Goal: Transaction & Acquisition: Purchase product/service

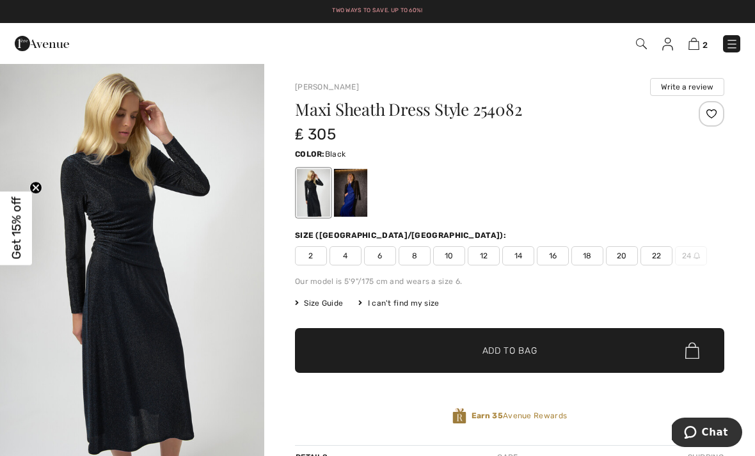
click at [636, 49] on span at bounding box center [640, 43] width 13 height 15
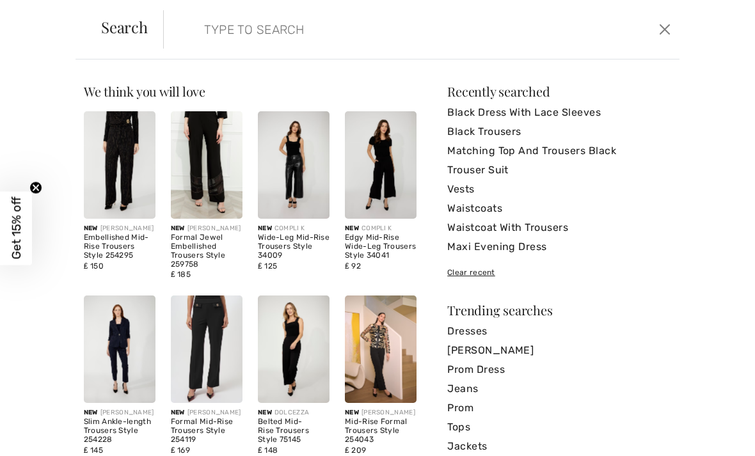
click at [486, 21] on input "search" at bounding box center [368, 29] width 346 height 38
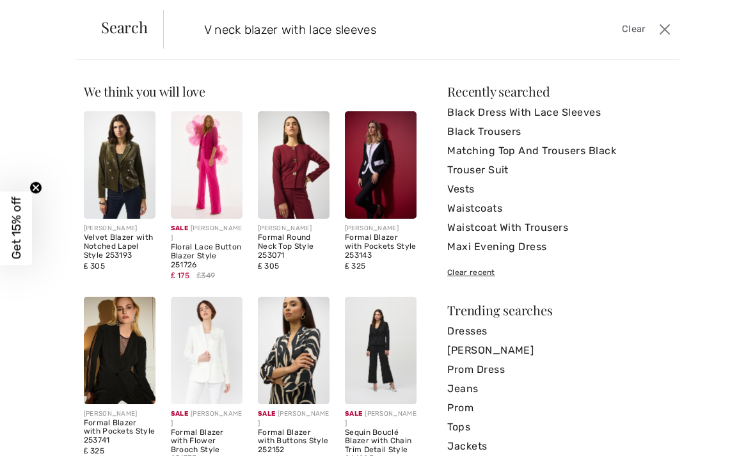
type input "V neck blazer with lace sleeves"
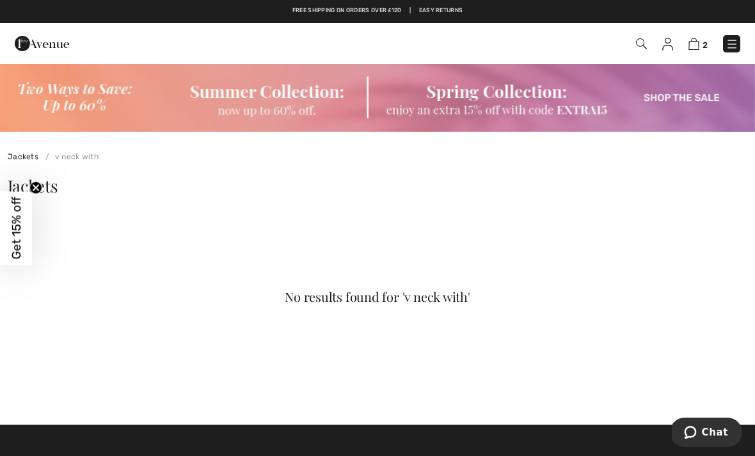
click at [639, 40] on img at bounding box center [641, 43] width 11 height 11
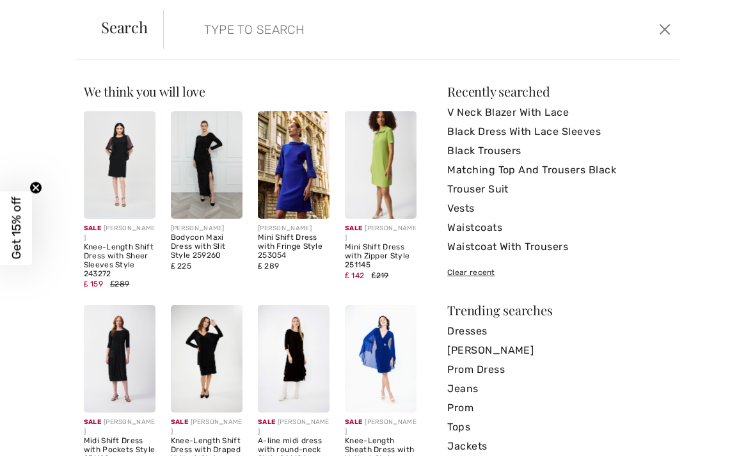
click at [668, 33] on button "Close" at bounding box center [665, 29] width 19 height 20
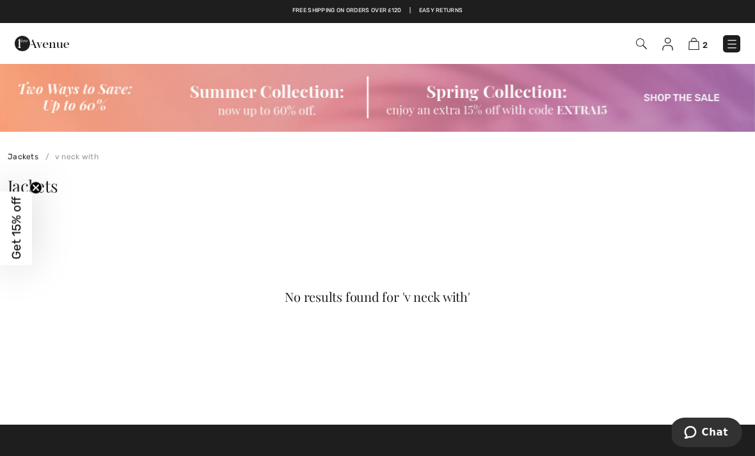
click at [107, 280] on div "No results found for 'v neck with'" at bounding box center [377, 304] width 755 height 179
click at [729, 44] on img at bounding box center [732, 44] width 13 height 13
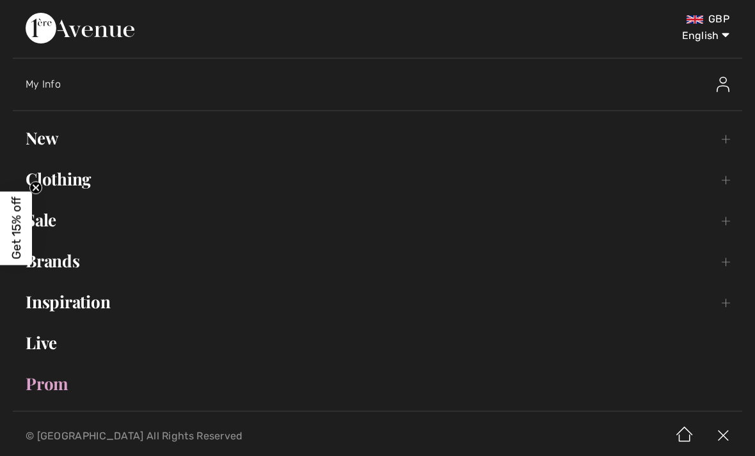
click at [44, 132] on link "New Toggle submenu" at bounding box center [378, 138] width 730 height 28
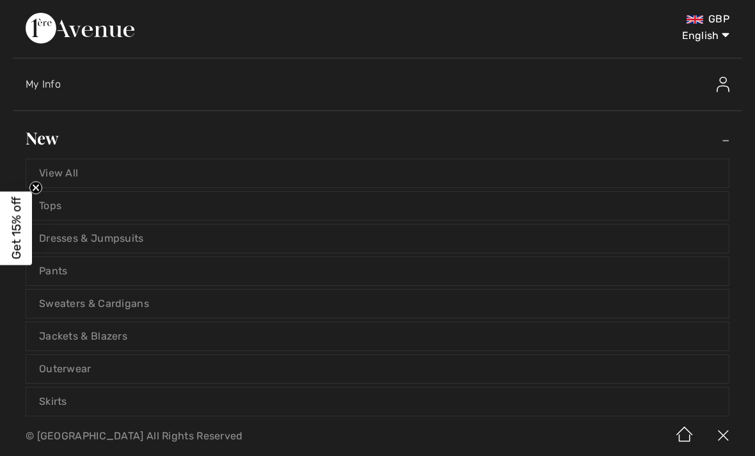
click at [277, 337] on link "Jackets & Blazers" at bounding box center [377, 337] width 703 height 28
click at [223, 335] on link "Jackets & Blazers" at bounding box center [377, 337] width 703 height 28
click at [102, 341] on link "Jackets & Blazers" at bounding box center [377, 337] width 703 height 28
click at [41, 180] on link "View All" at bounding box center [377, 173] width 703 height 28
click at [36, 182] on circle "Close teaser" at bounding box center [36, 188] width 12 height 12
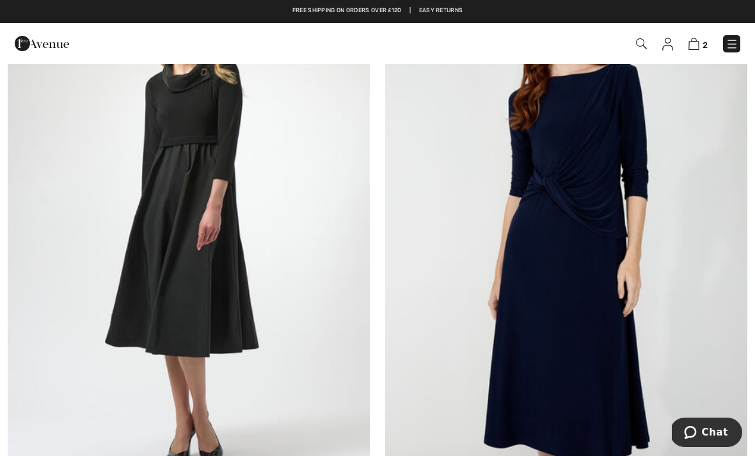
click at [738, 48] on img at bounding box center [732, 44] width 13 height 13
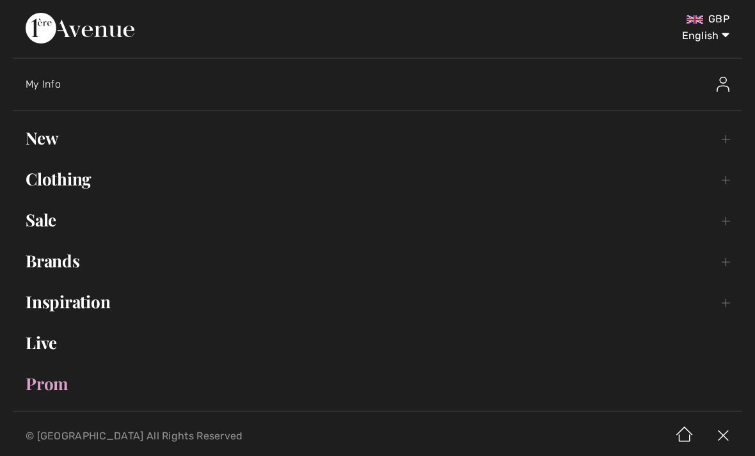
click at [41, 134] on link "New Toggle submenu" at bounding box center [378, 138] width 730 height 28
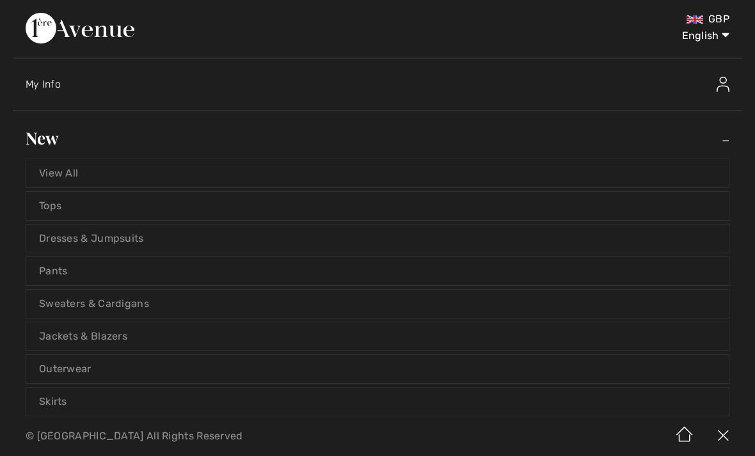
click at [57, 336] on link "Jackets & Blazers" at bounding box center [377, 337] width 703 height 28
click at [198, 341] on link "Jackets & Blazers" at bounding box center [377, 337] width 703 height 28
click at [103, 342] on link "Jackets & Blazers" at bounding box center [377, 337] width 703 height 28
click at [111, 344] on link "Jackets & Blazers" at bounding box center [377, 337] width 703 height 28
click at [108, 347] on link "Jackets & Blazers" at bounding box center [377, 337] width 703 height 28
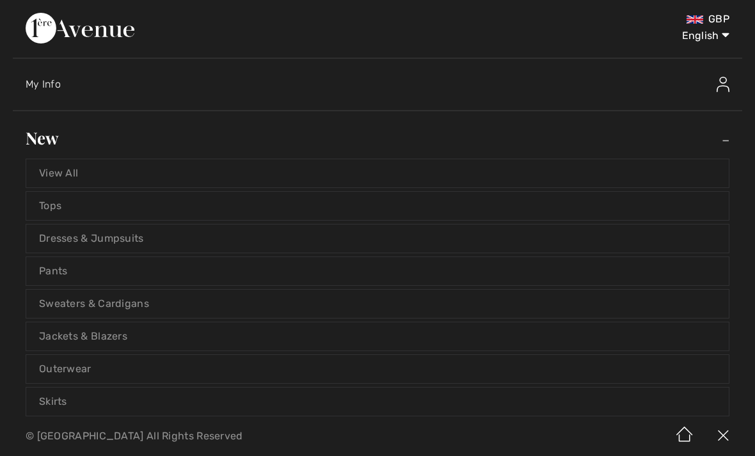
click at [113, 343] on link "Jackets & Blazers" at bounding box center [377, 337] width 703 height 28
click at [117, 340] on link "Jackets & Blazers" at bounding box center [377, 337] width 703 height 28
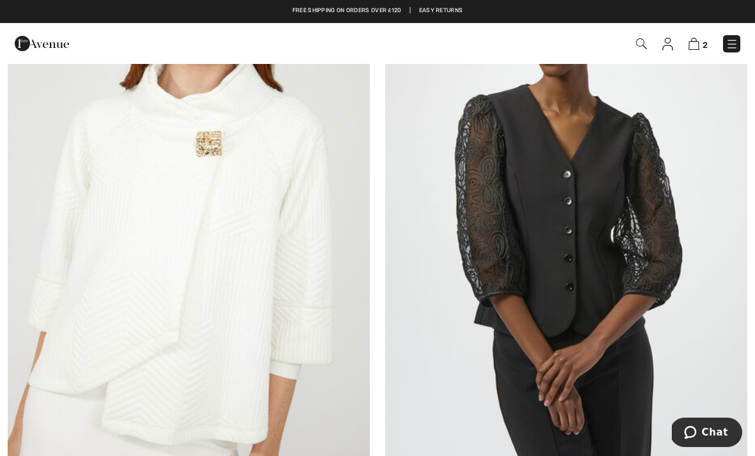
scroll to position [2107, 0]
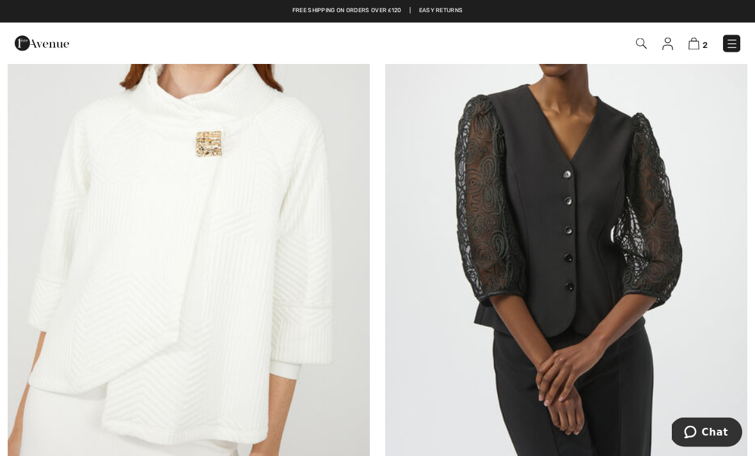
click at [613, 225] on img at bounding box center [566, 211] width 362 height 543
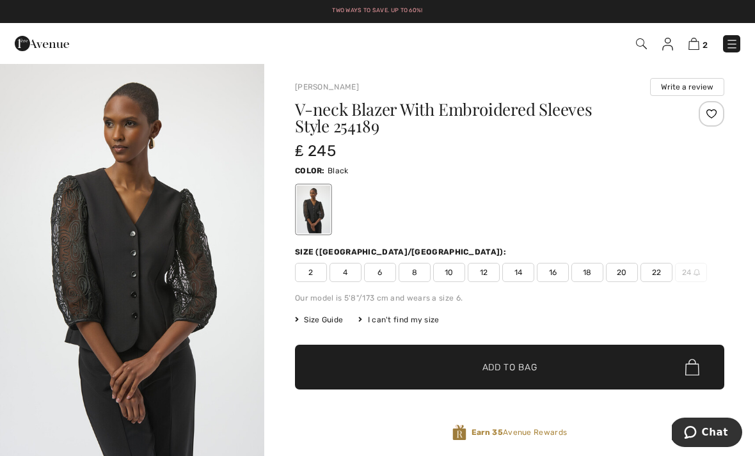
click at [521, 274] on span "14" at bounding box center [518, 272] width 32 height 19
click at [513, 370] on span "Add to Bag" at bounding box center [510, 367] width 55 height 13
